Goal: Transaction & Acquisition: Purchase product/service

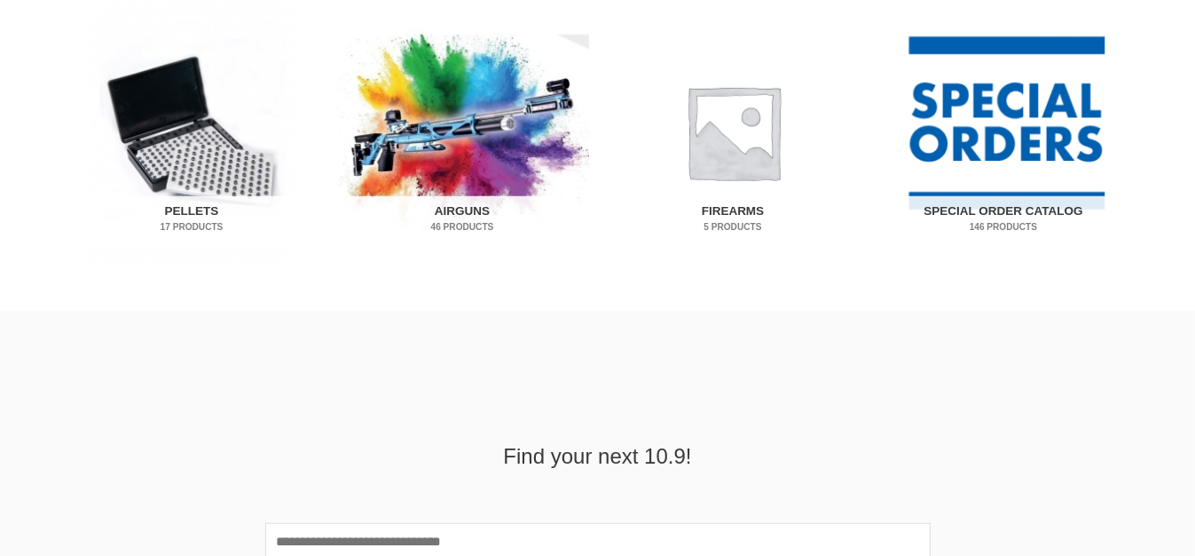
scroll to position [1065, 0]
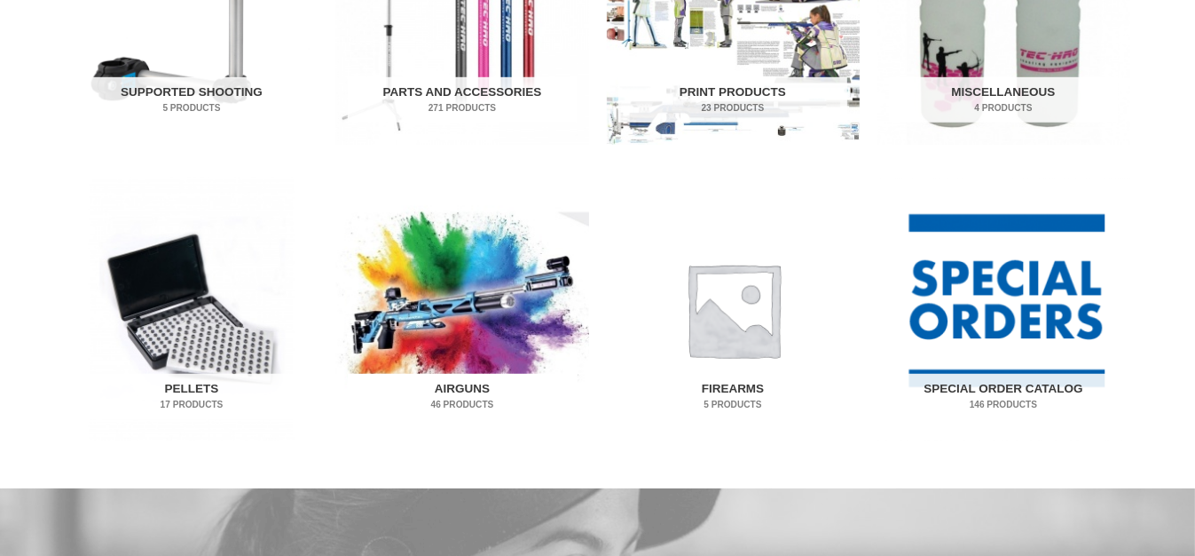
click at [449, 309] on img "Visit product category Airguns" at bounding box center [462, 309] width 253 height 264
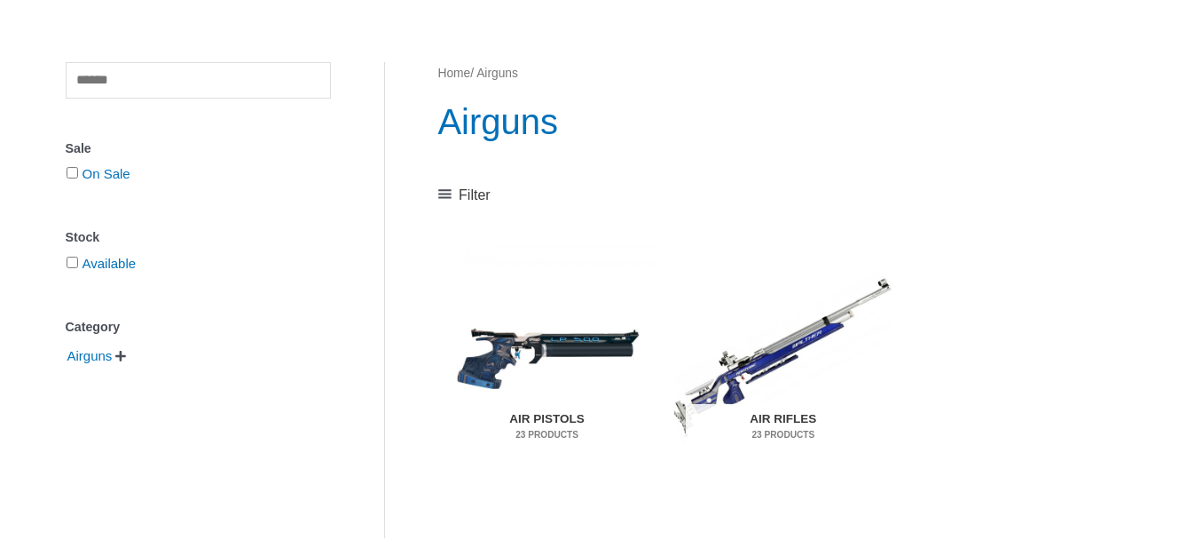
scroll to position [266, 0]
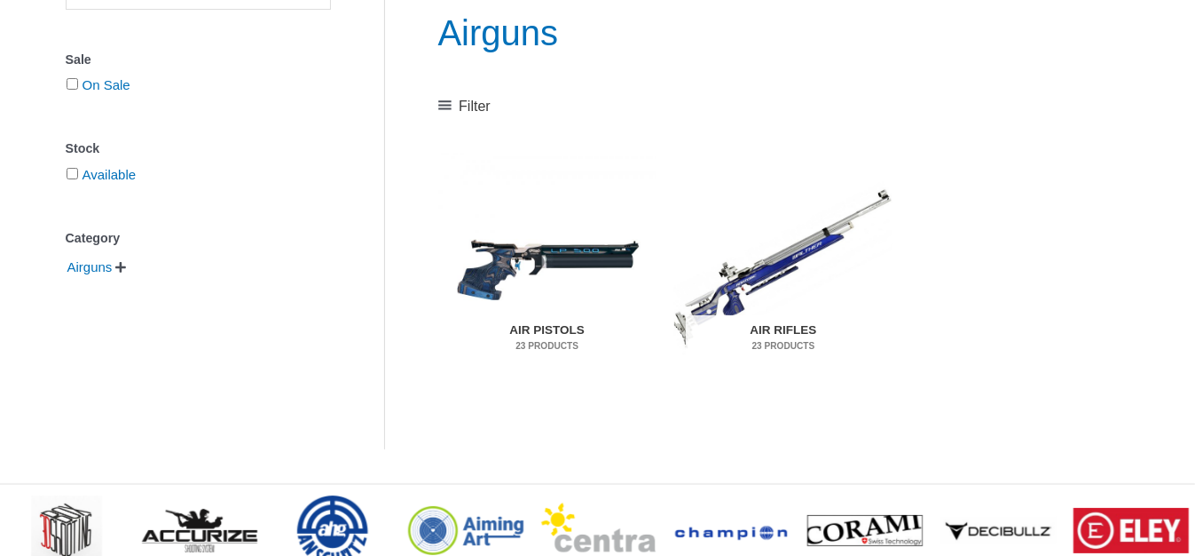
click at [557, 255] on img "Visit product category Air Pistols" at bounding box center [547, 268] width 218 height 229
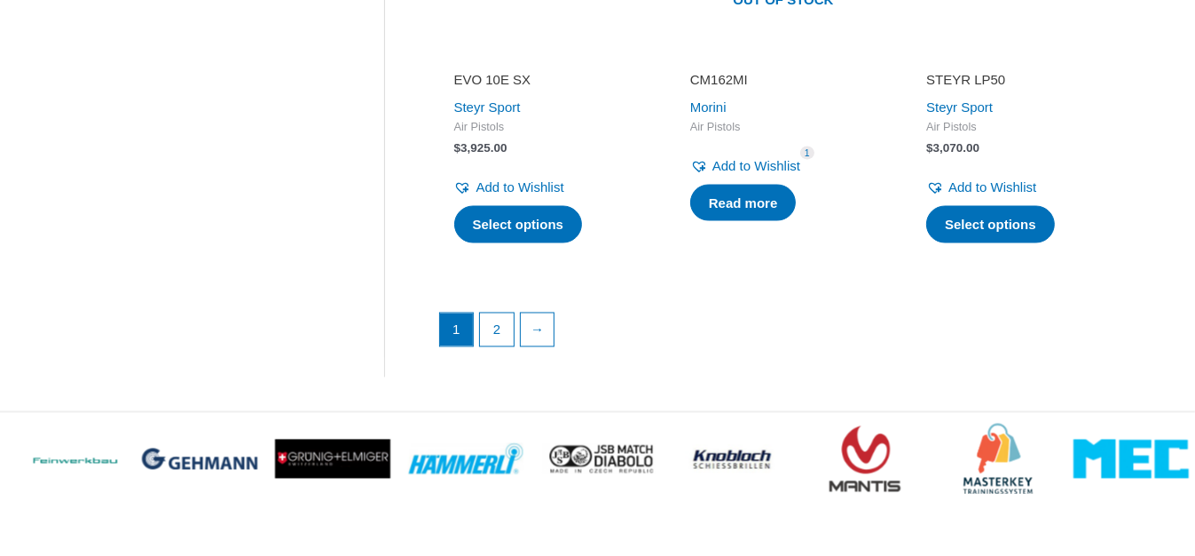
scroll to position [2797, 0]
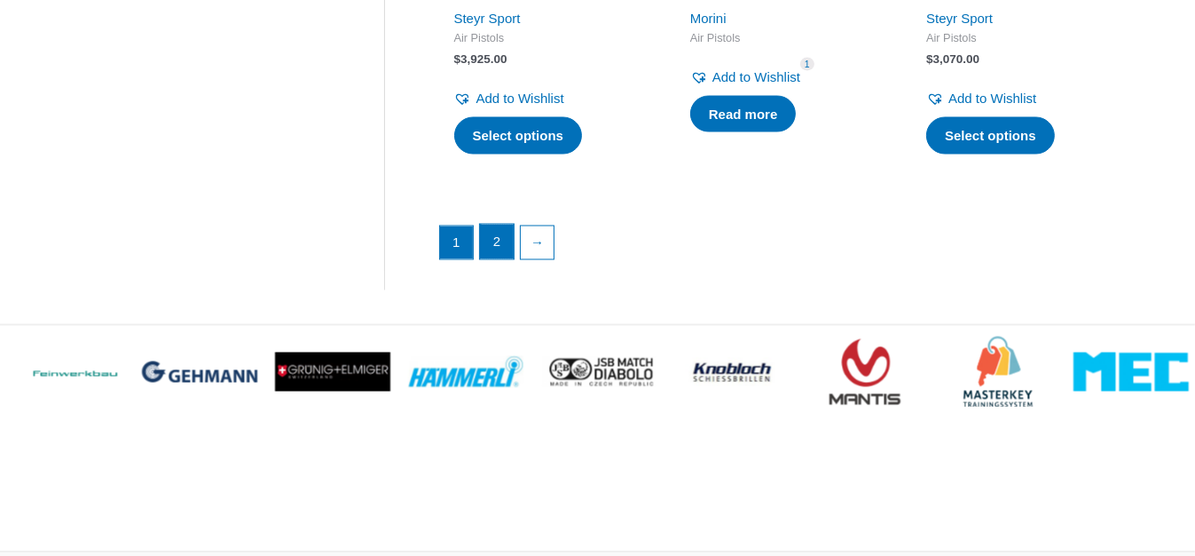
click at [487, 226] on link "2" at bounding box center [497, 242] width 34 height 35
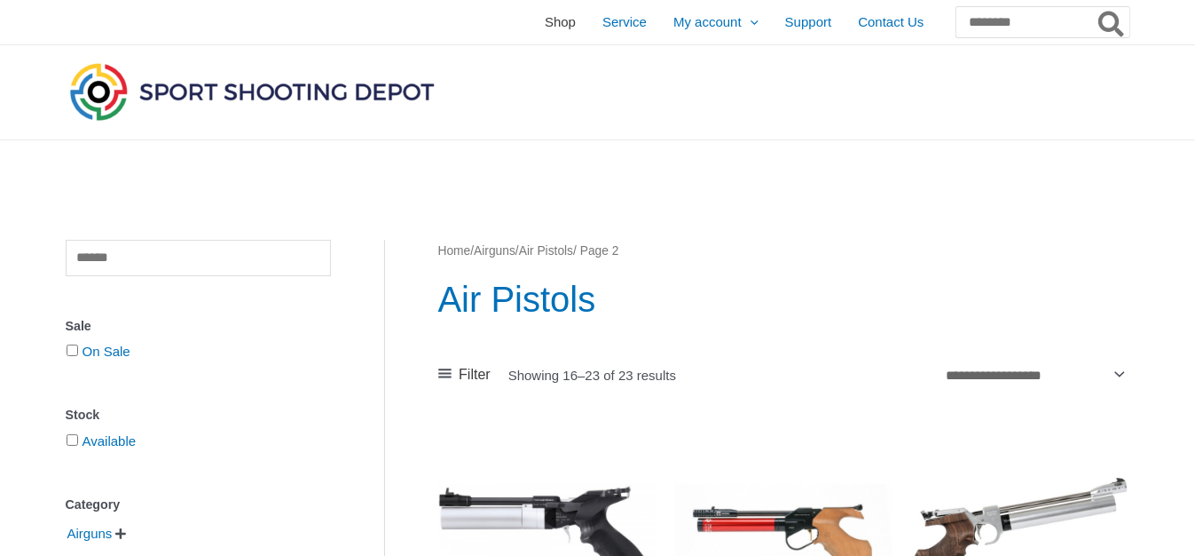
click at [545, 21] on span "Shop" at bounding box center [560, 22] width 31 height 44
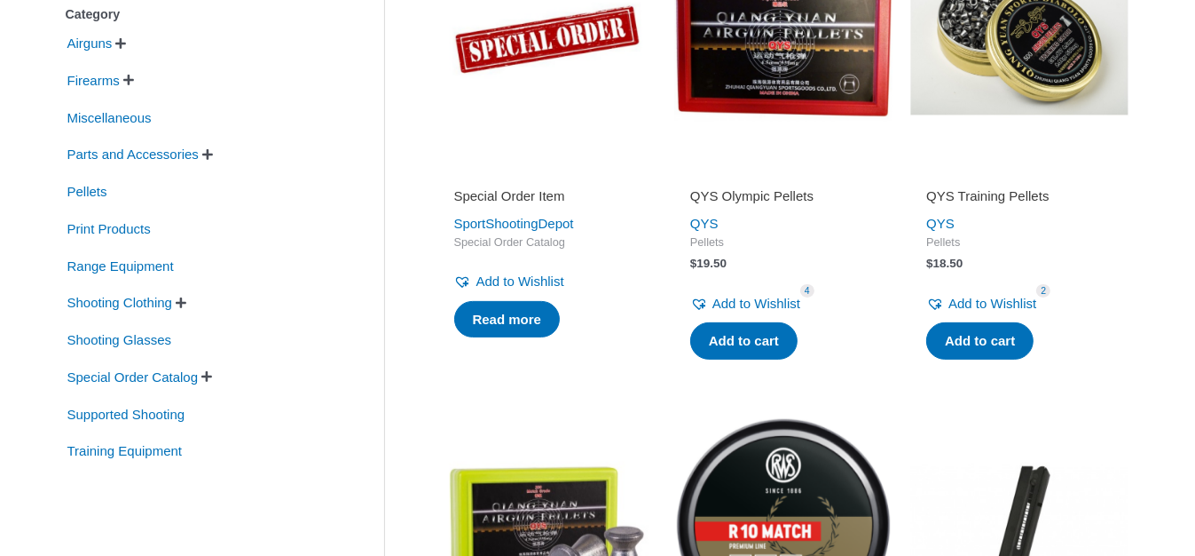
scroll to position [355, 0]
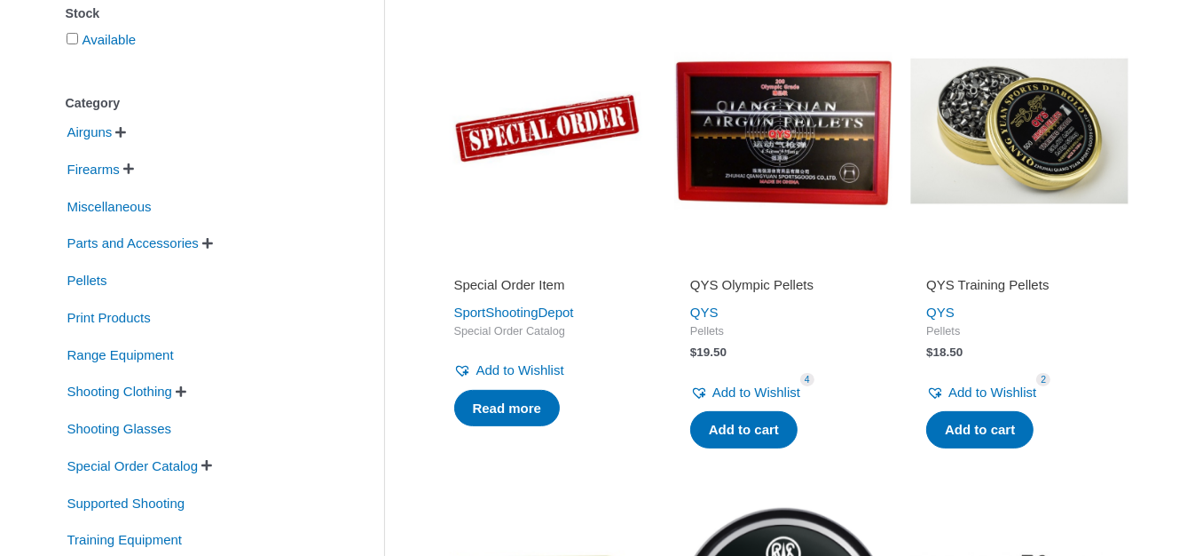
click at [213, 243] on span "" at bounding box center [207, 243] width 11 height 12
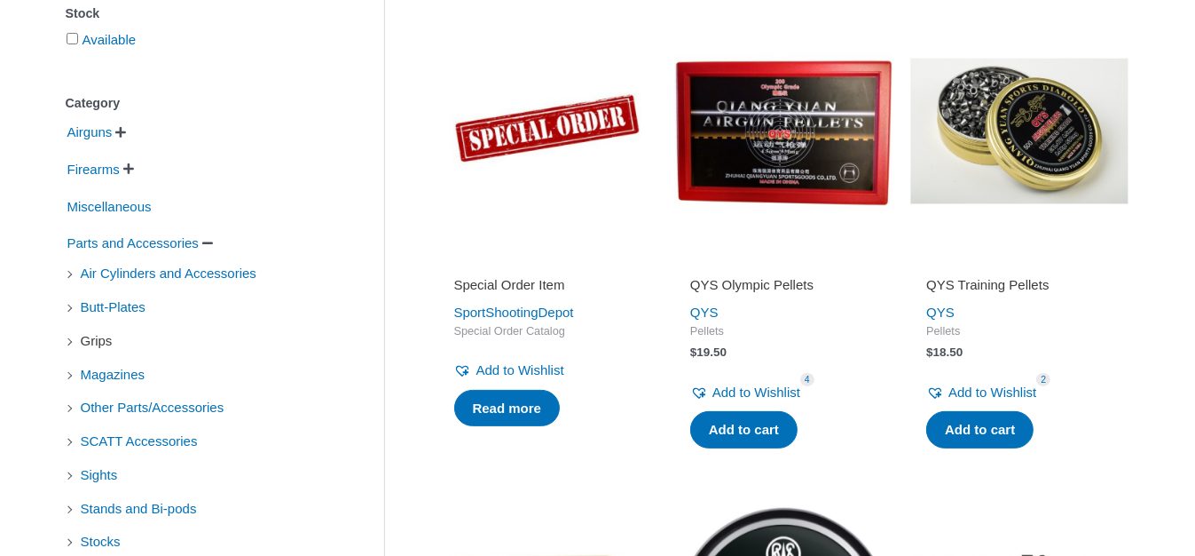
click at [94, 340] on span "Grips" at bounding box center [96, 341] width 35 height 30
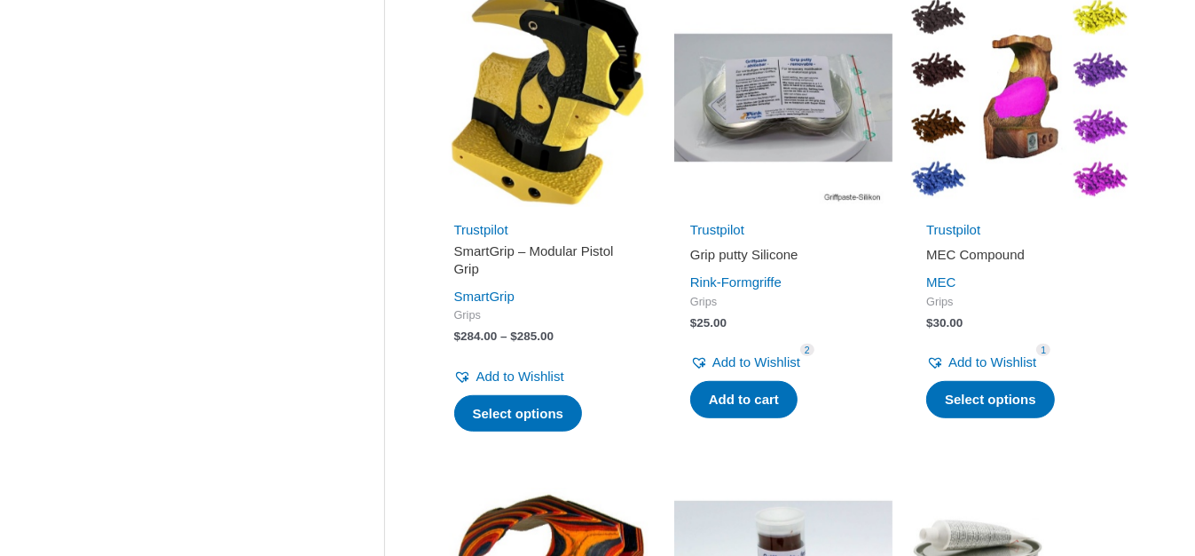
scroll to position [799, 0]
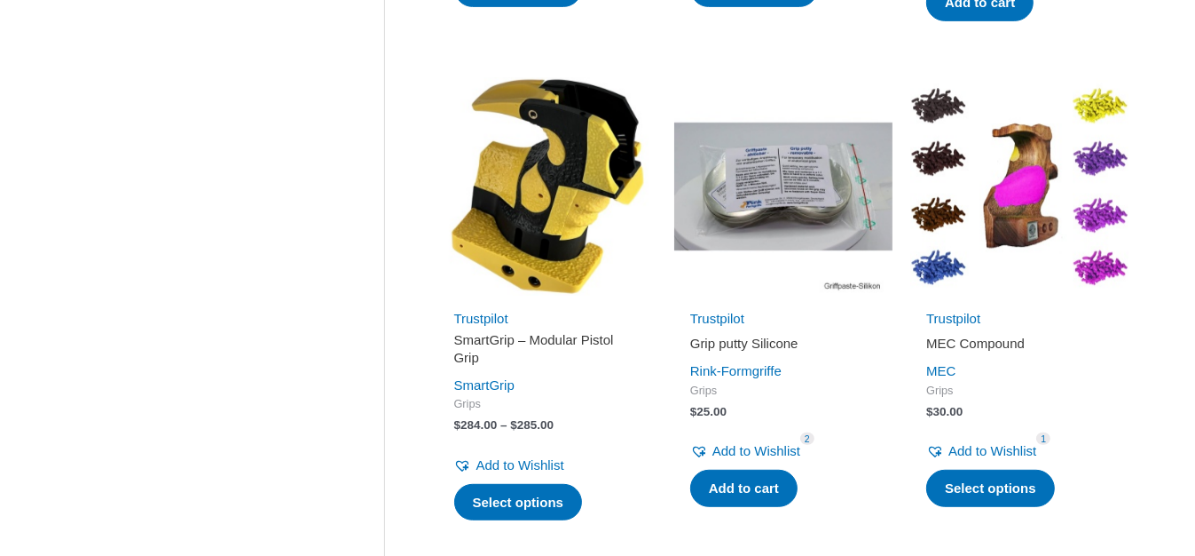
click at [534, 233] on img at bounding box center [547, 186] width 218 height 218
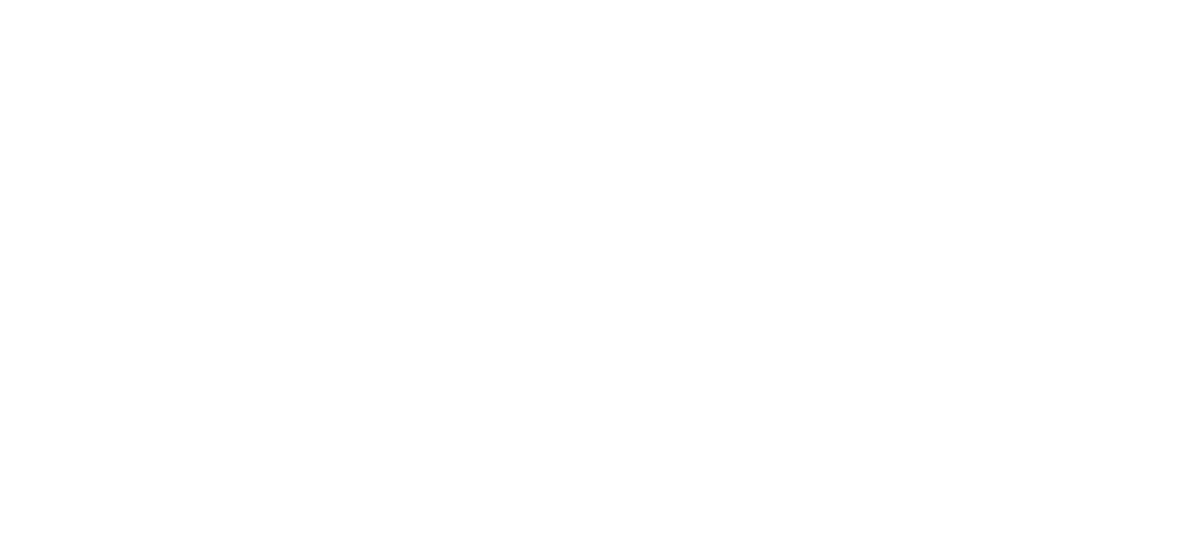
scroll to position [3816, 0]
